Goal: Transaction & Acquisition: Book appointment/travel/reservation

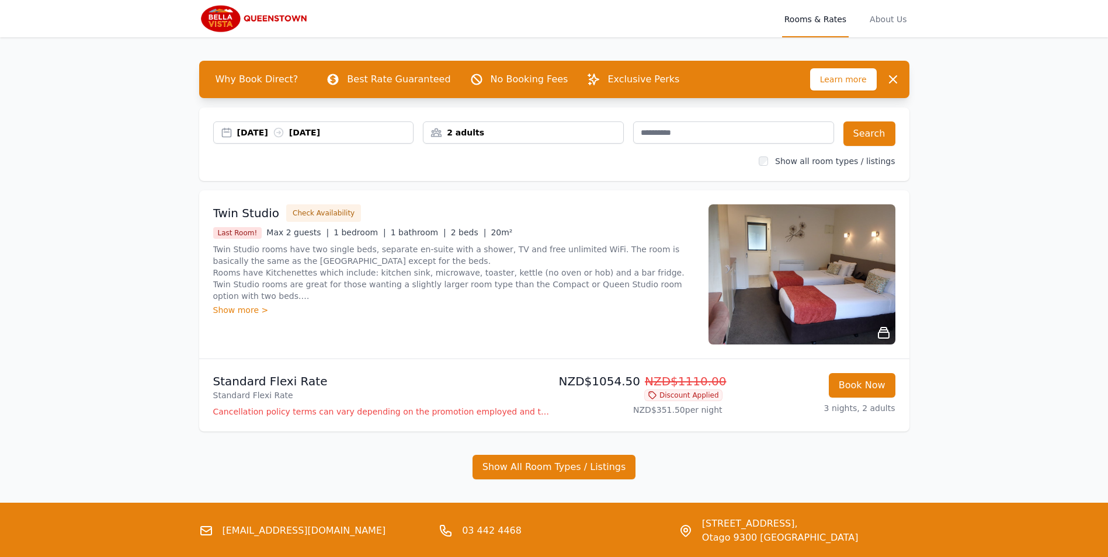
click at [501, 136] on div "2 adults" at bounding box center [524, 133] width 200 height 12
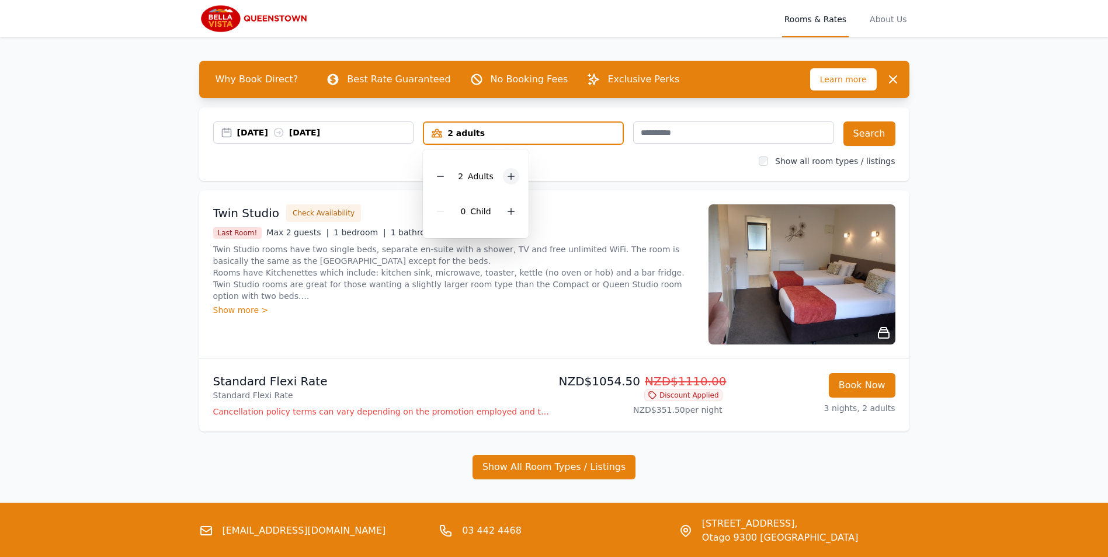
click at [512, 177] on icon at bounding box center [511, 176] width 9 height 9
click at [552, 169] on div "27 Dec 2025 30 Dec 2025 3 adults 3 Adult s 0 Child Search Show all room types /…" at bounding box center [554, 145] width 710 height 74
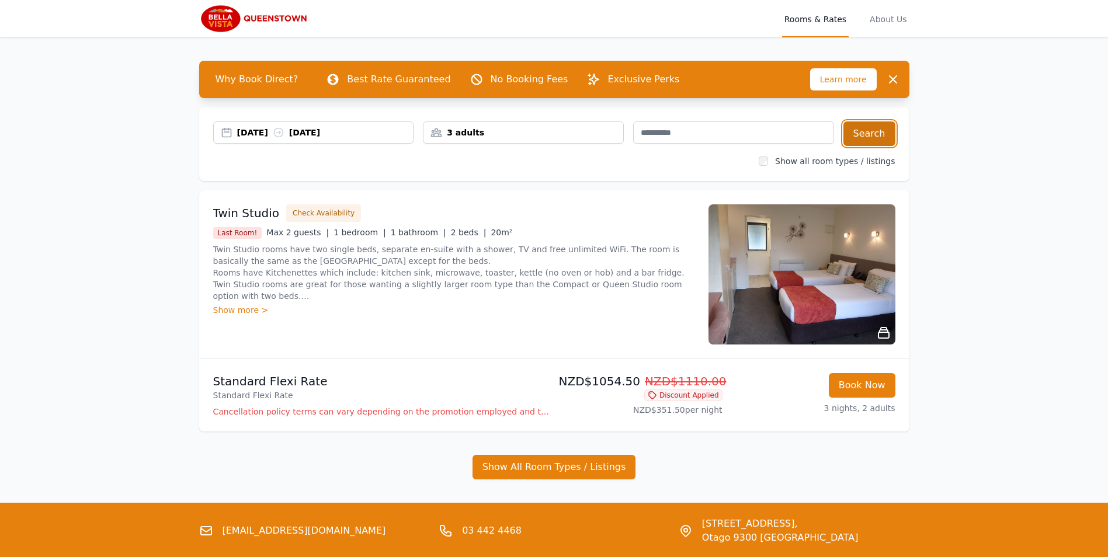
click at [873, 143] on button "Search" at bounding box center [870, 134] width 52 height 25
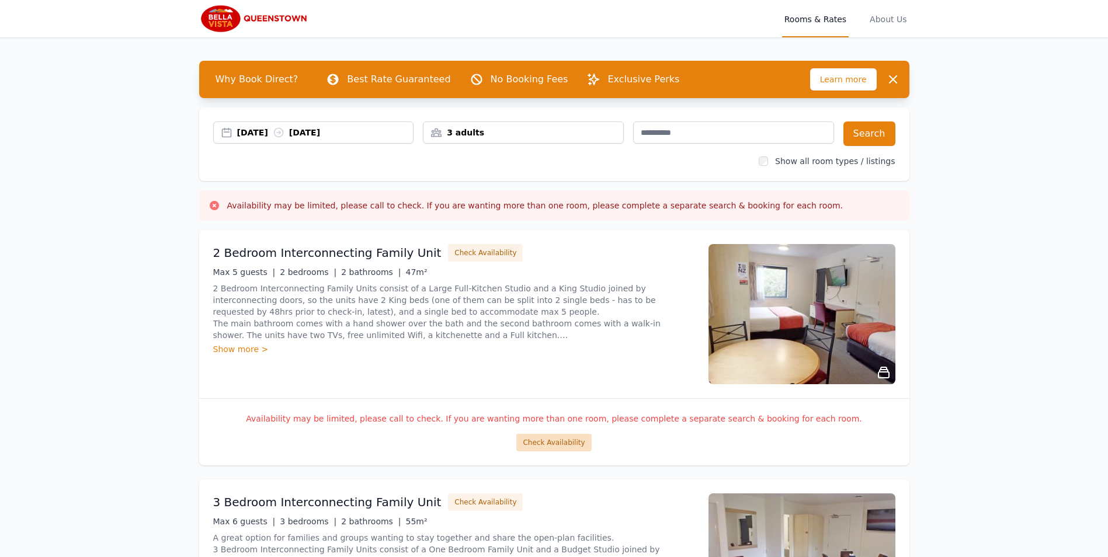
click at [572, 442] on button "Check Availability" at bounding box center [553, 443] width 75 height 18
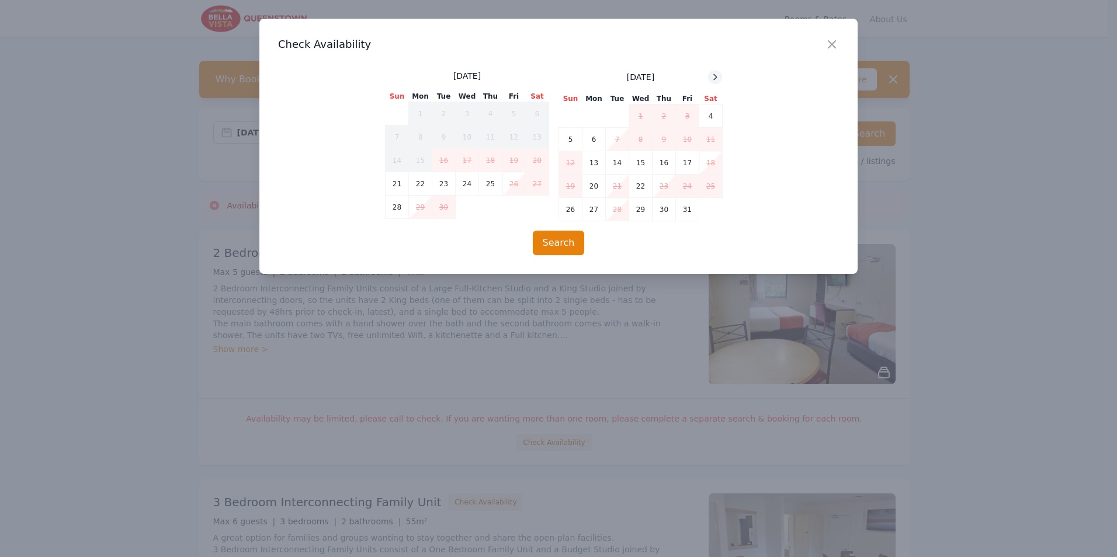
click at [714, 79] on icon at bounding box center [714, 76] width 9 height 9
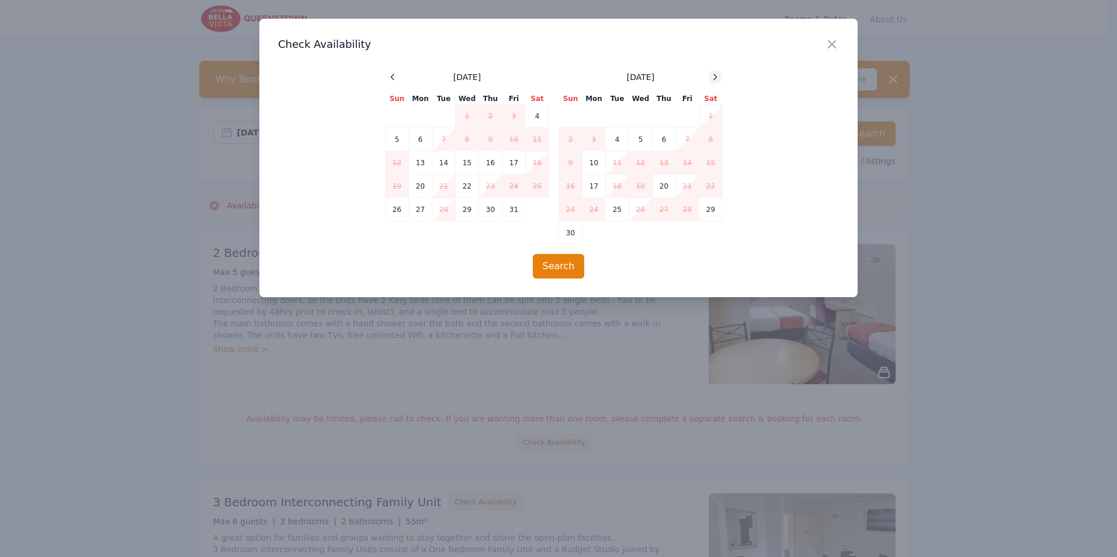
click at [714, 79] on icon at bounding box center [714, 76] width 9 height 9
click at [930, 202] on div at bounding box center [558, 278] width 1117 height 557
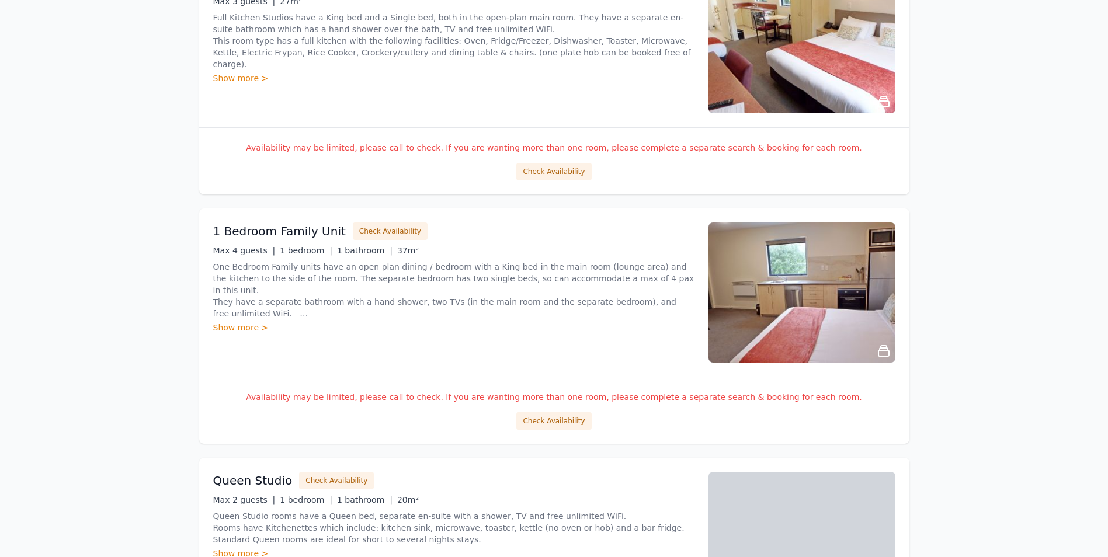
scroll to position [1577, 0]
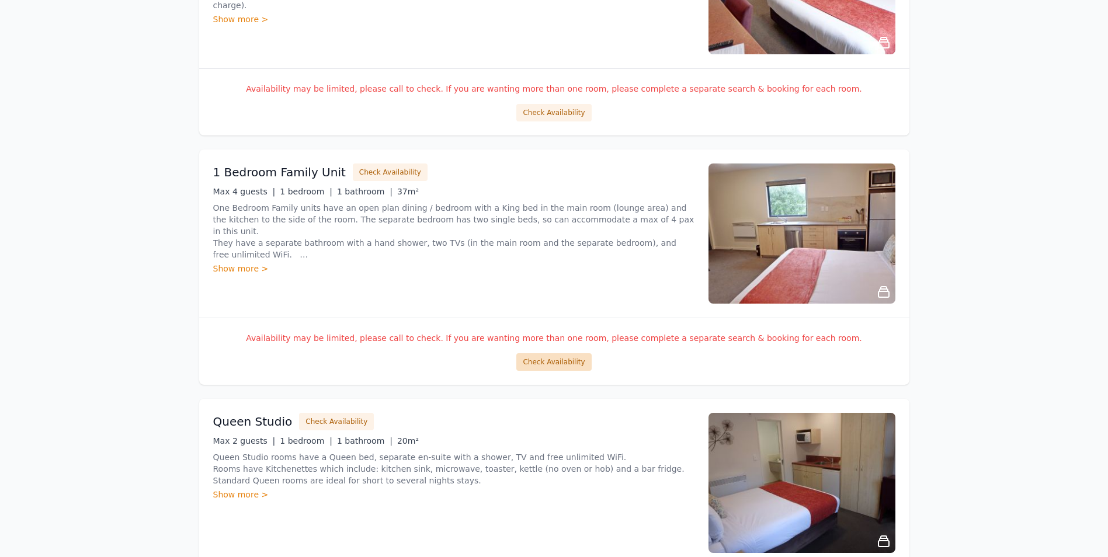
click at [566, 367] on button "Check Availability" at bounding box center [553, 362] width 75 height 18
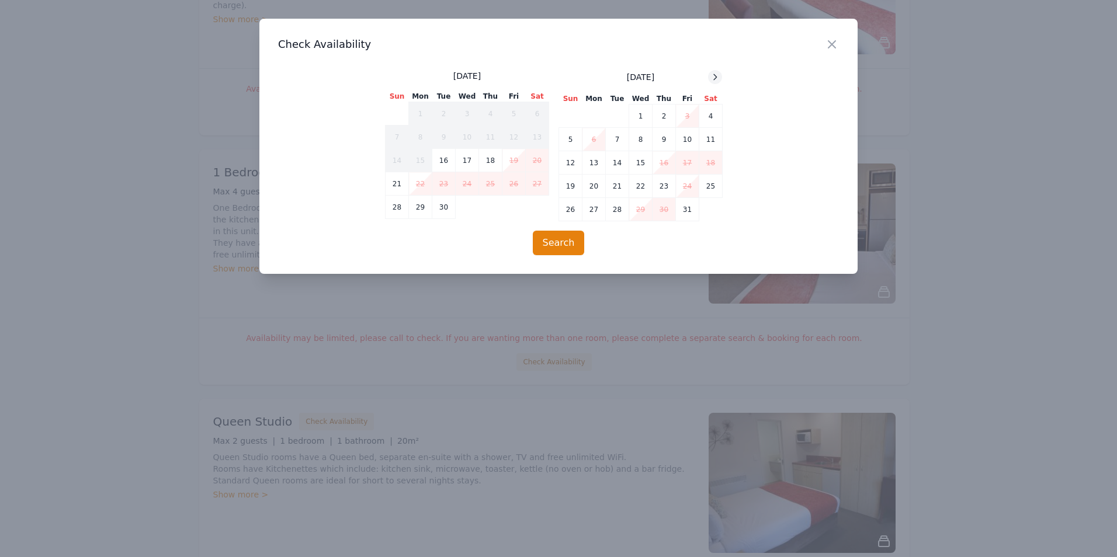
click at [715, 77] on icon at bounding box center [714, 76] width 9 height 9
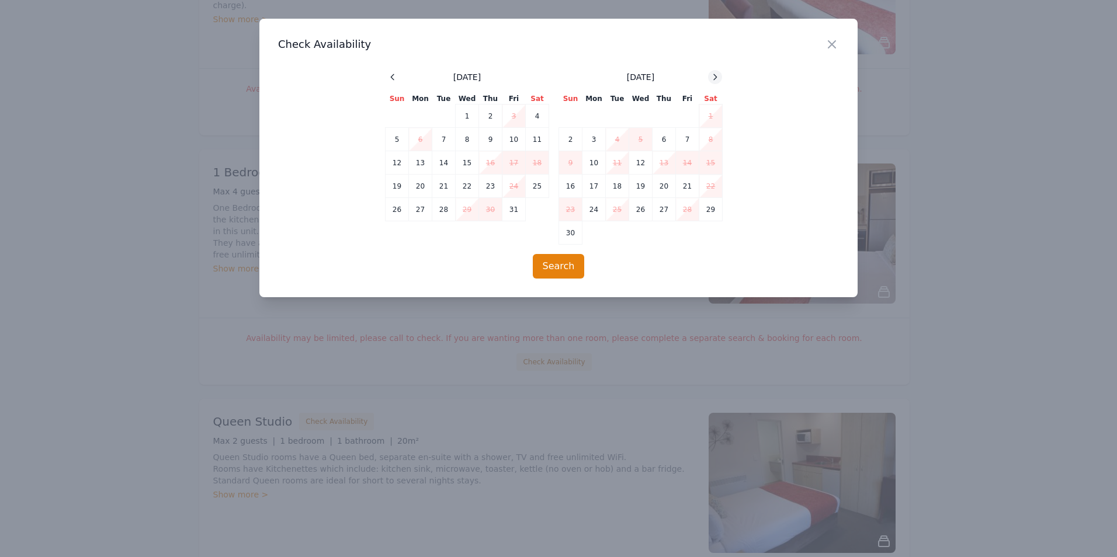
click at [715, 77] on icon at bounding box center [714, 76] width 9 height 9
click at [833, 49] on icon "button" at bounding box center [832, 44] width 14 height 14
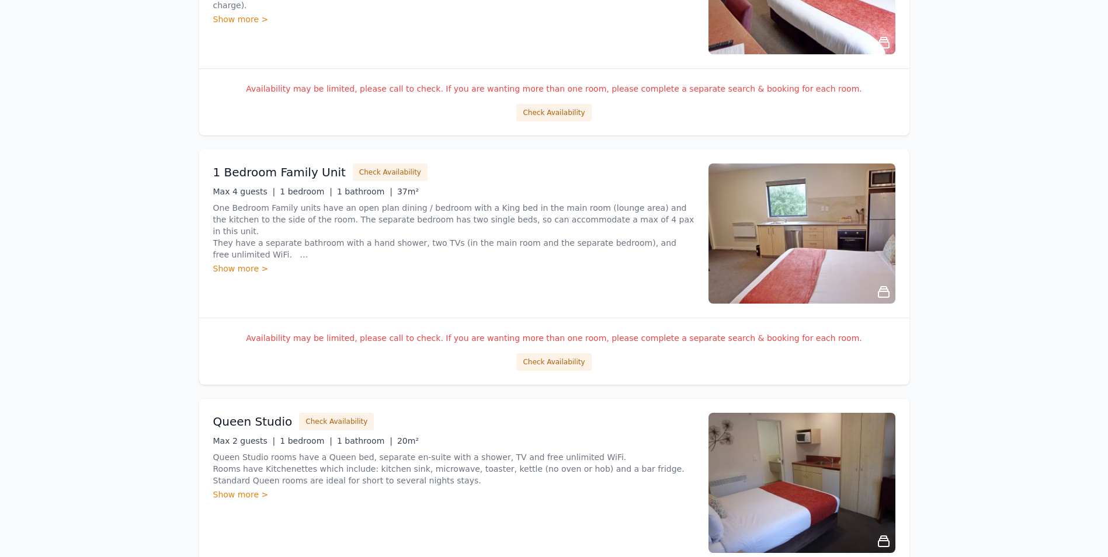
click at [782, 231] on img at bounding box center [802, 234] width 187 height 140
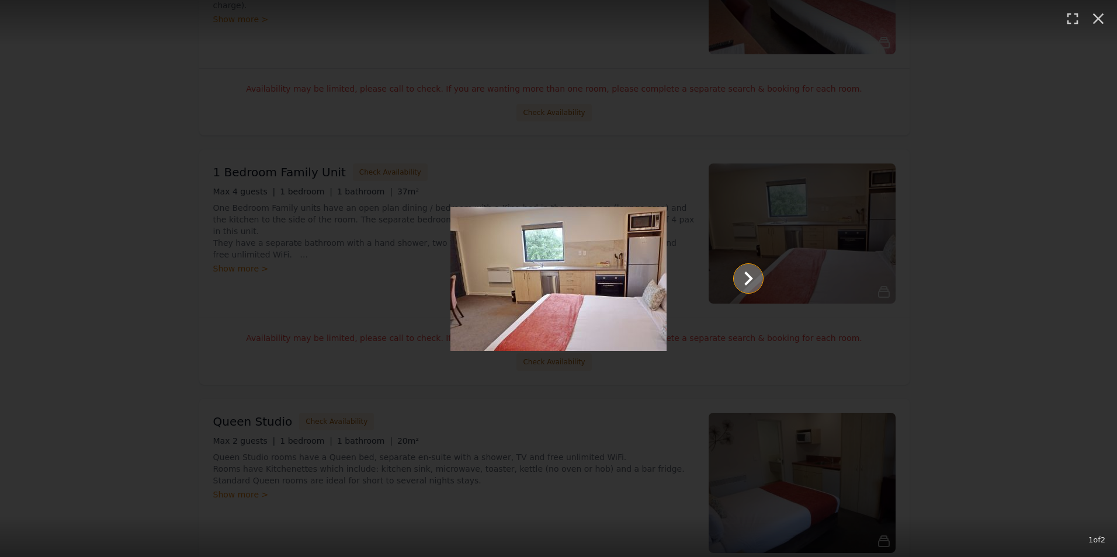
click at [745, 280] on icon "Show slide 2 of 2" at bounding box center [748, 279] width 28 height 28
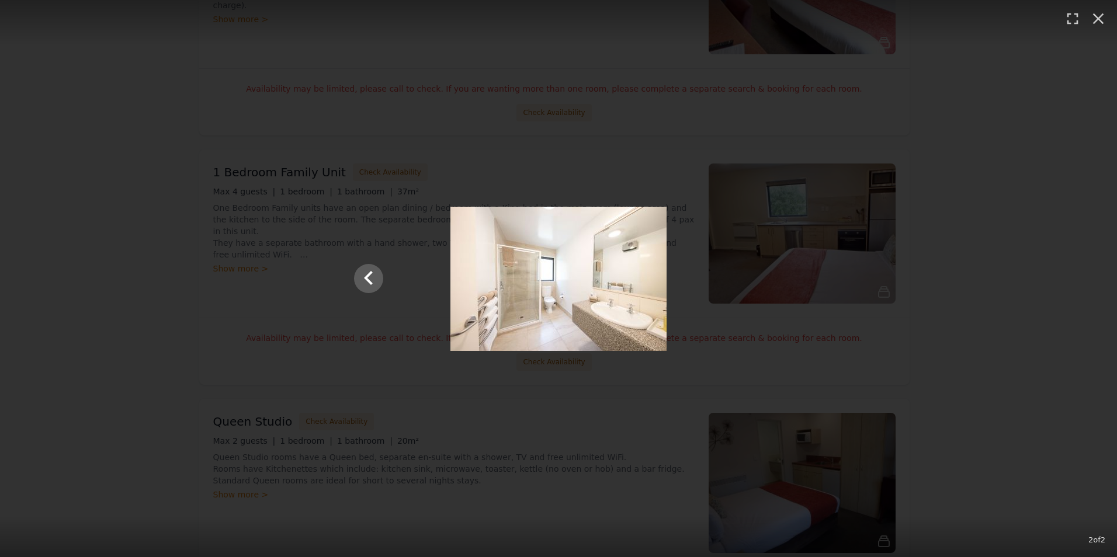
click at [629, 107] on div "2 of 2" at bounding box center [558, 278] width 1117 height 557
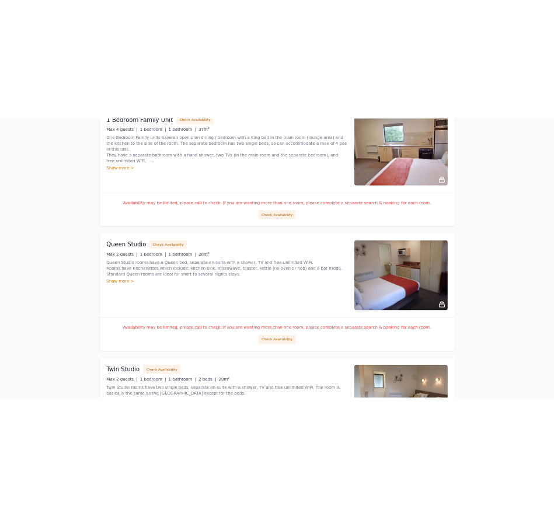
scroll to position [1811, 0]
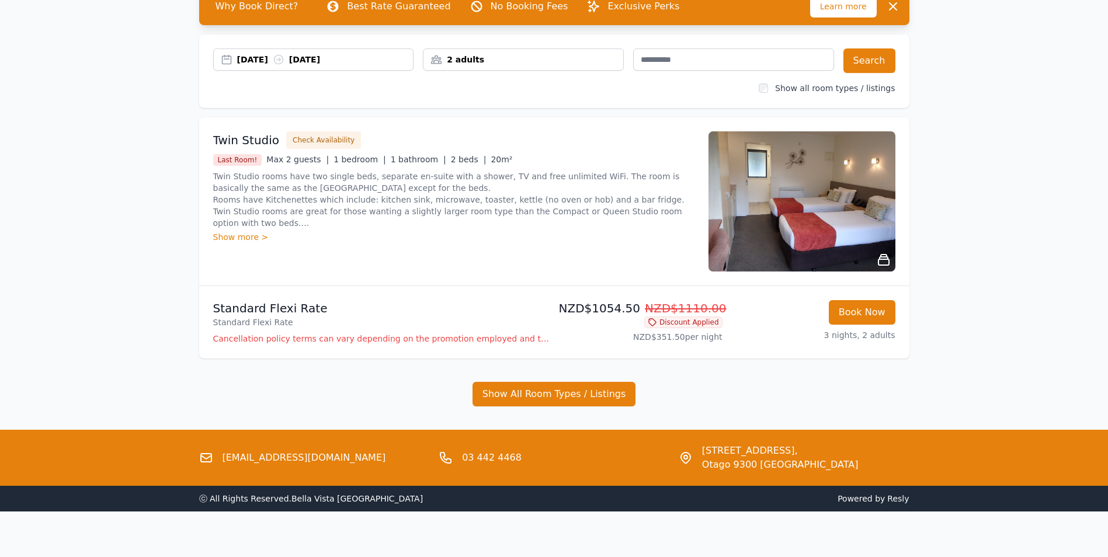
scroll to position [84, 0]
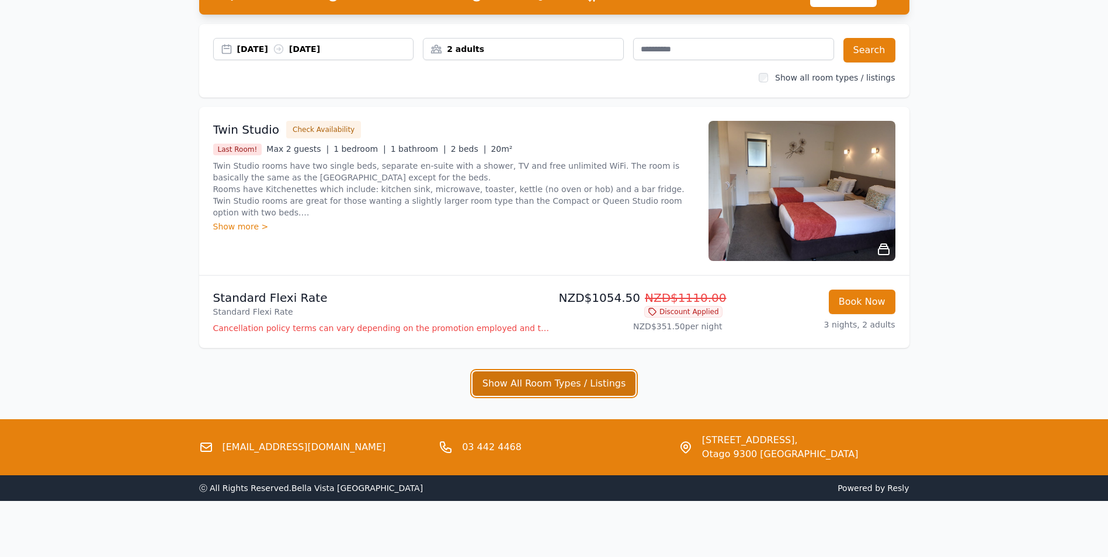
click at [566, 382] on button "Show All Room Types / Listings" at bounding box center [555, 384] width 164 height 25
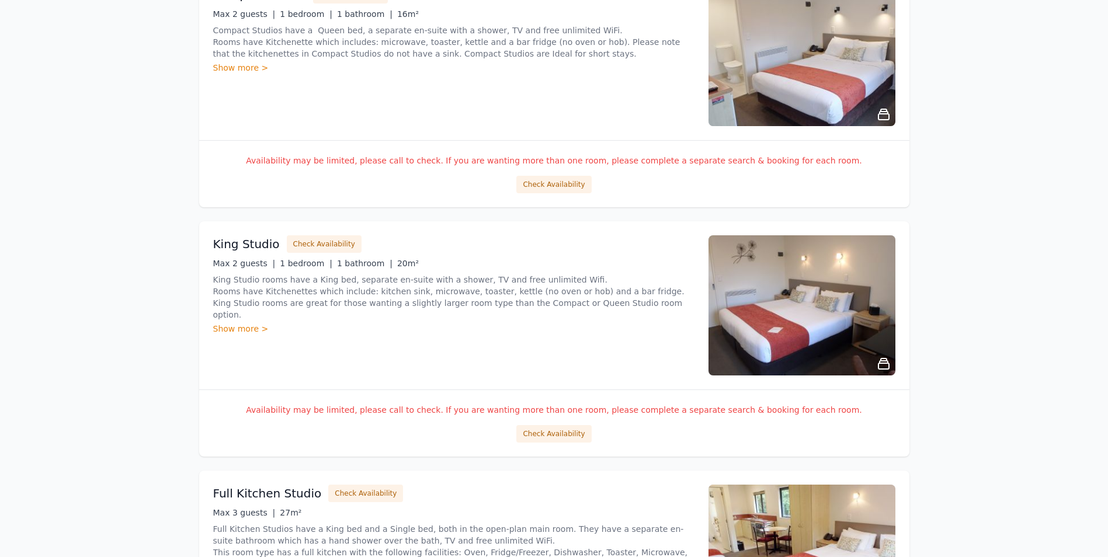
scroll to position [1213, 0]
